Goal: Check status: Check status

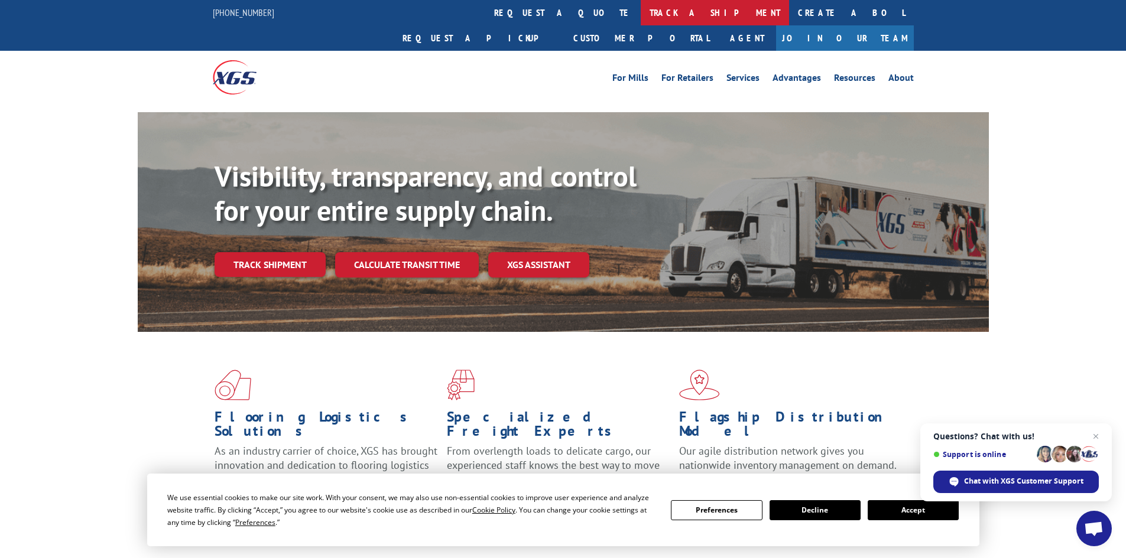
click at [641, 20] on link "track a shipment" at bounding box center [715, 12] width 148 height 25
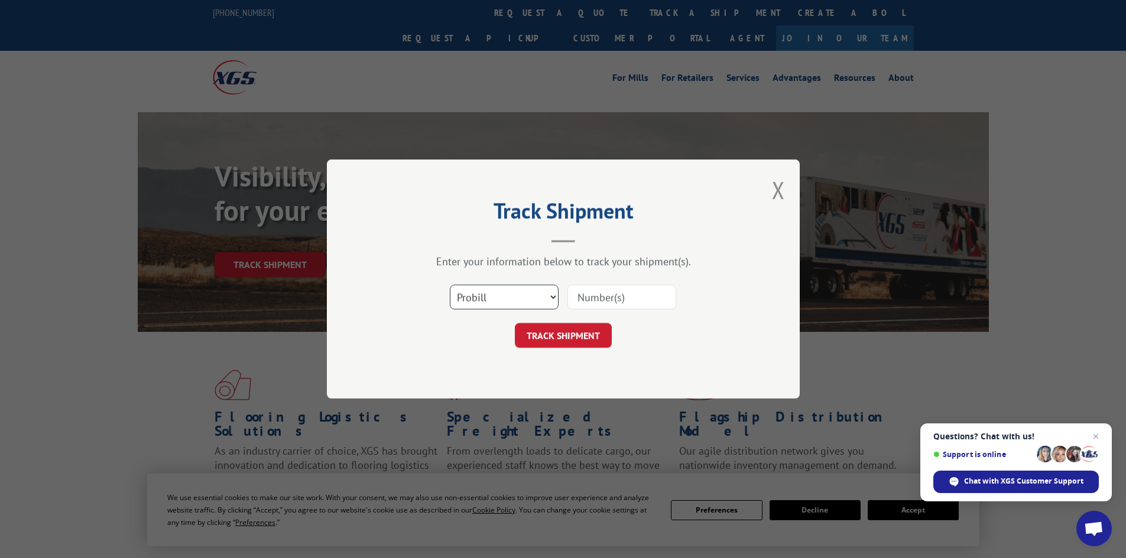
click at [514, 299] on select "Select category... Probill BOL PO" at bounding box center [504, 297] width 109 height 25
select select "po"
click at [450, 285] on select "Select category... Probill BOL PO" at bounding box center [504, 297] width 109 height 25
drag, startPoint x: 494, startPoint y: 298, endPoint x: 607, endPoint y: 293, distance: 113.0
click at [607, 293] on input at bounding box center [621, 297] width 109 height 25
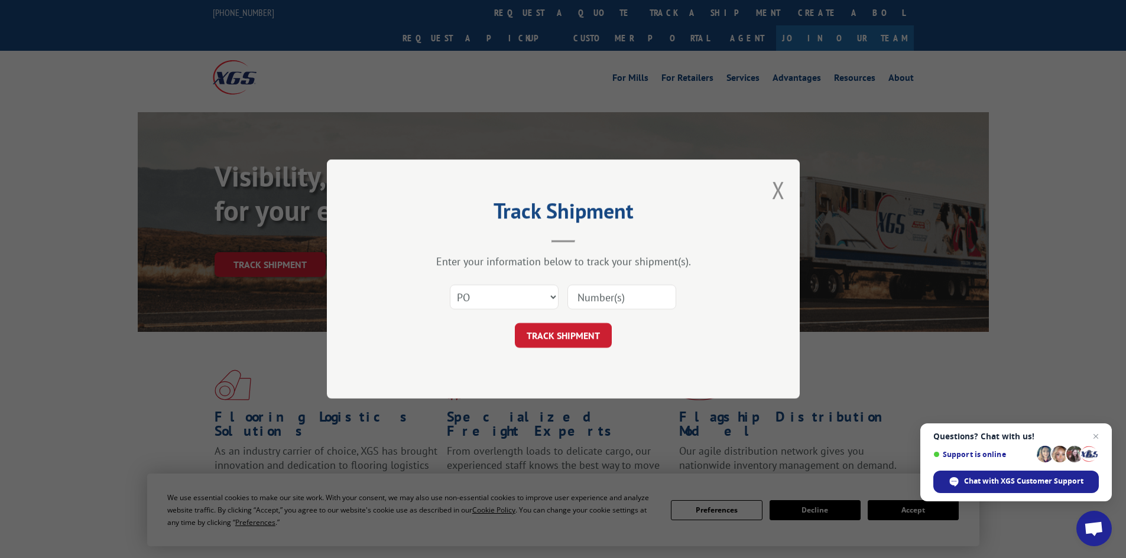
paste input "40555251"
type input "40555251"
click at [592, 339] on button "TRACK SHIPMENT" at bounding box center [563, 335] width 97 height 25
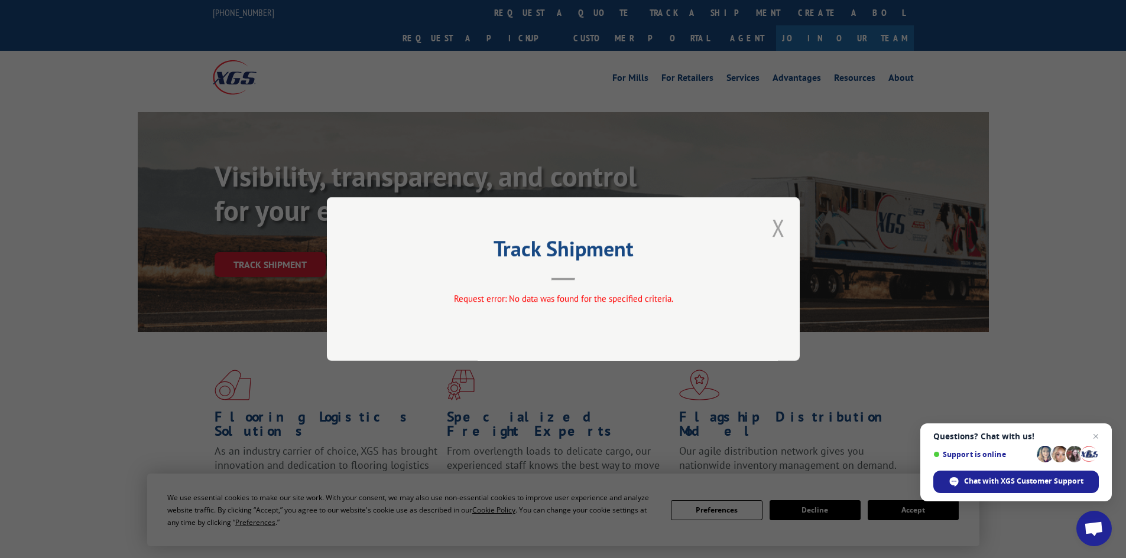
click at [774, 227] on button "Close modal" at bounding box center [778, 227] width 13 height 31
